Goal: Use online tool/utility: Use online tool/utility

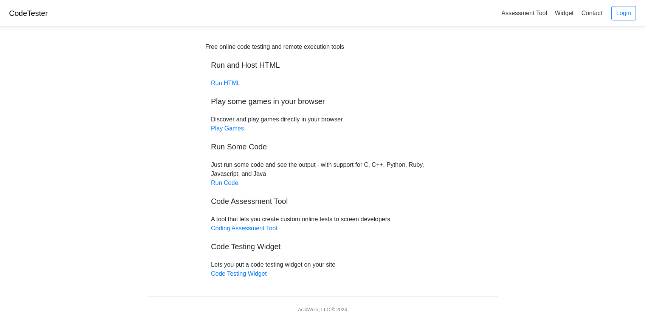
click at [229, 88] on div "Free online code testing and remote execution tools Run and Host HTML Run HTML …" at bounding box center [322, 160] width 234 height 236
click at [227, 84] on link "Run HTML" at bounding box center [225, 83] width 29 height 6
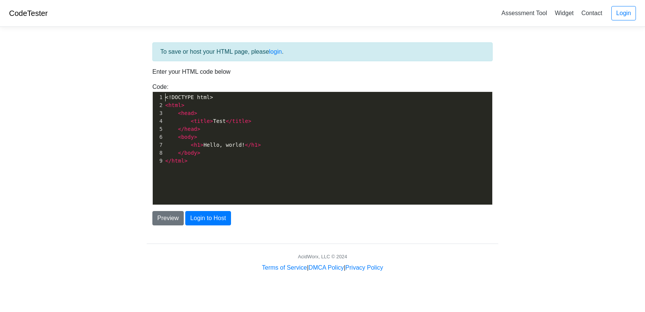
scroll to position [3, 0]
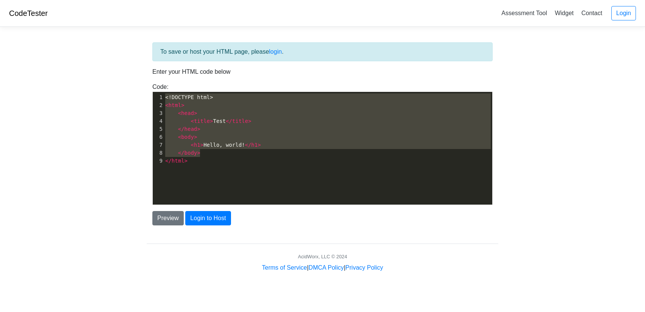
type textarea "<!DOCTYPE html> <html> <head> <title>Test</title> </head> <body> <h1>Hello, wor…"
drag, startPoint x: 167, startPoint y: 96, endPoint x: 296, endPoint y: 180, distance: 154.5
click at [296, 180] on div "x 1 <!DOCTYPE html> 2 < html > 3 < head > 4 < title > Test </ title > 5 </ head…" at bounding box center [328, 154] width 351 height 124
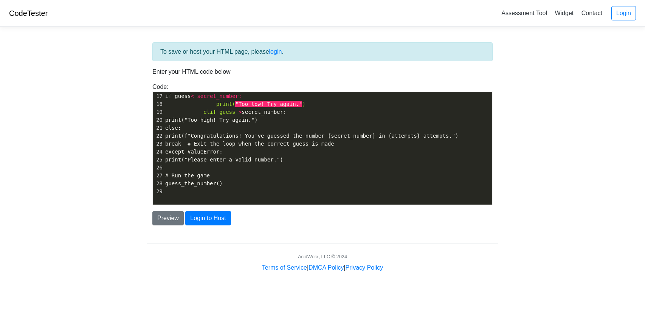
scroll to position [136, 0]
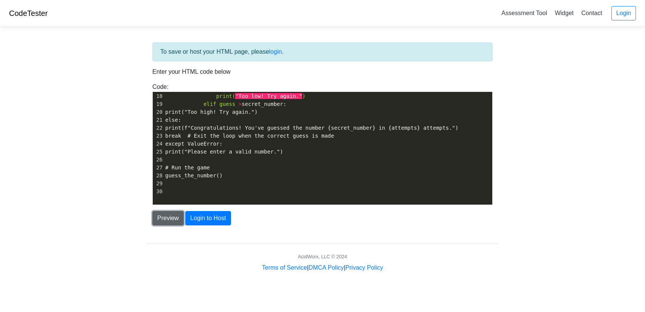
click at [175, 219] on button "Preview" at bounding box center [167, 218] width 31 height 14
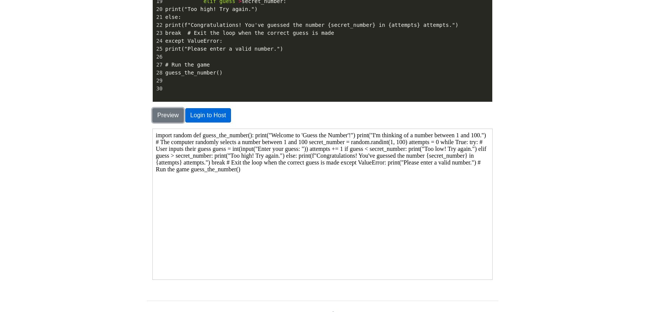
scroll to position [102, 0]
click at [210, 117] on button "Login to Host" at bounding box center [207, 115] width 45 height 14
